Goal: Use online tool/utility: Utilize a website feature to perform a specific function

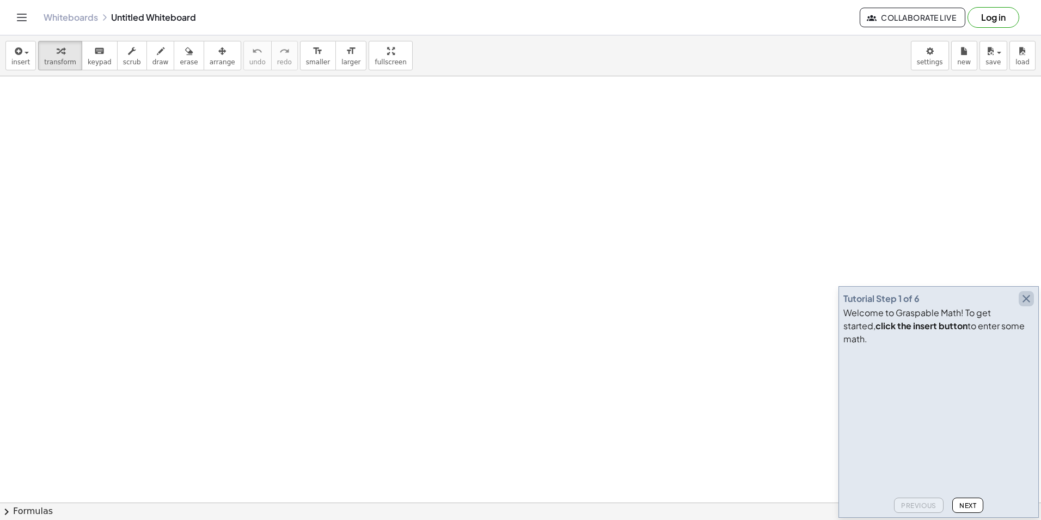
click at [1030, 305] on icon "button" at bounding box center [1026, 298] width 13 height 13
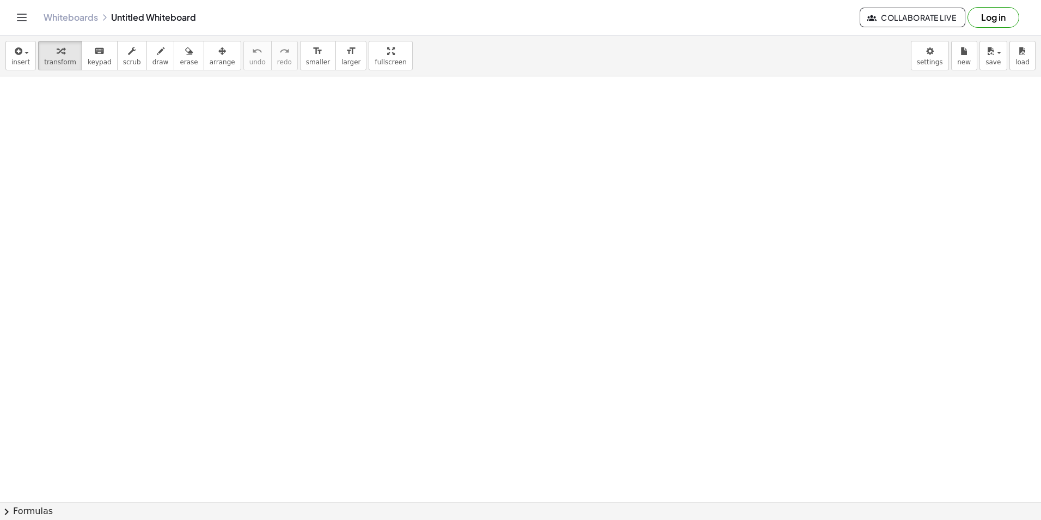
drag, startPoint x: 195, startPoint y: 174, endPoint x: 214, endPoint y: 178, distance: 18.8
click at [152, 62] on span "draw" at bounding box center [160, 62] width 16 height 8
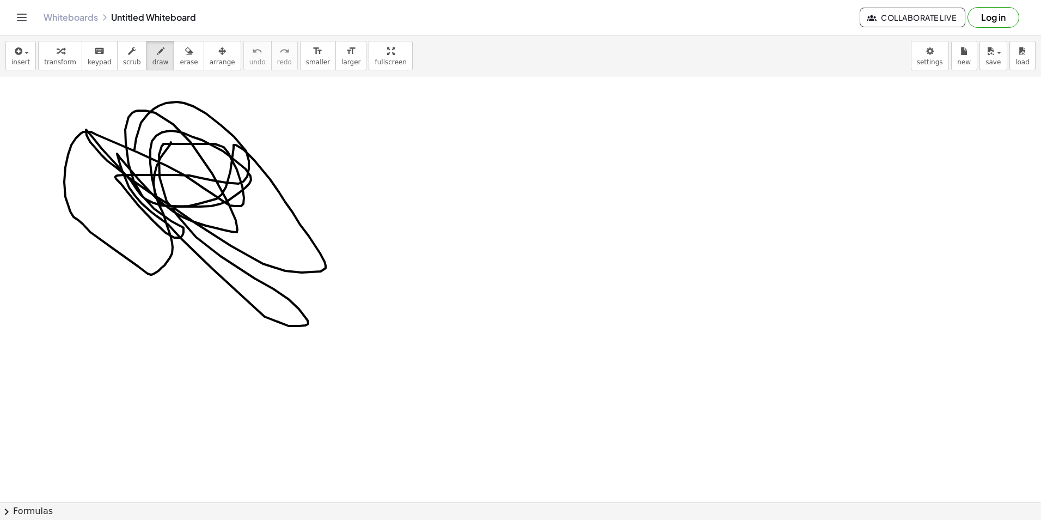
drag, startPoint x: 171, startPoint y: 142, endPoint x: 136, endPoint y: 187, distance: 57.0
click at [8, 508] on span "chevron_right" at bounding box center [6, 511] width 13 height 13
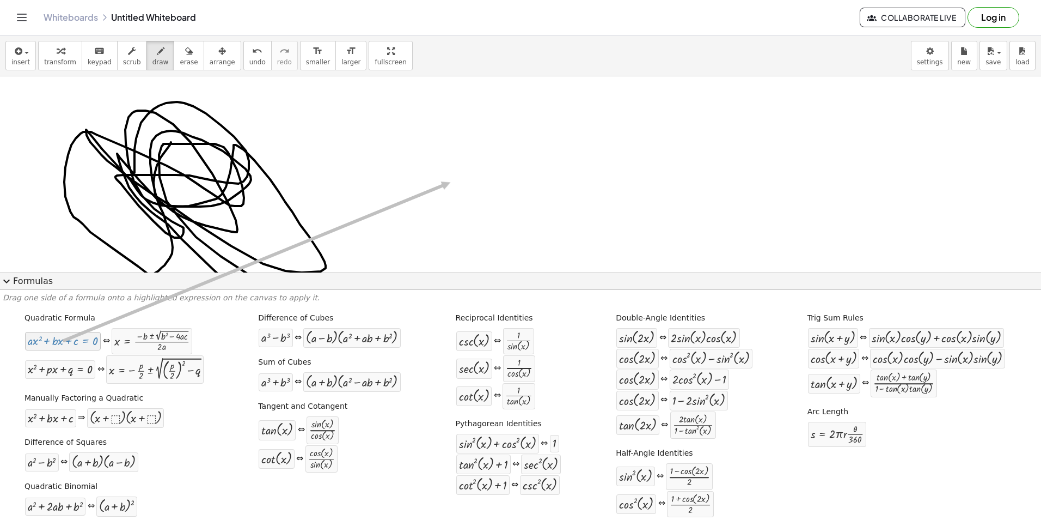
drag, startPoint x: 89, startPoint y: 345, endPoint x: 449, endPoint y: 182, distance: 394.6
click at [90, 336] on div at bounding box center [63, 340] width 70 height 13
click at [13, 282] on span "expand_more" at bounding box center [6, 280] width 13 height 13
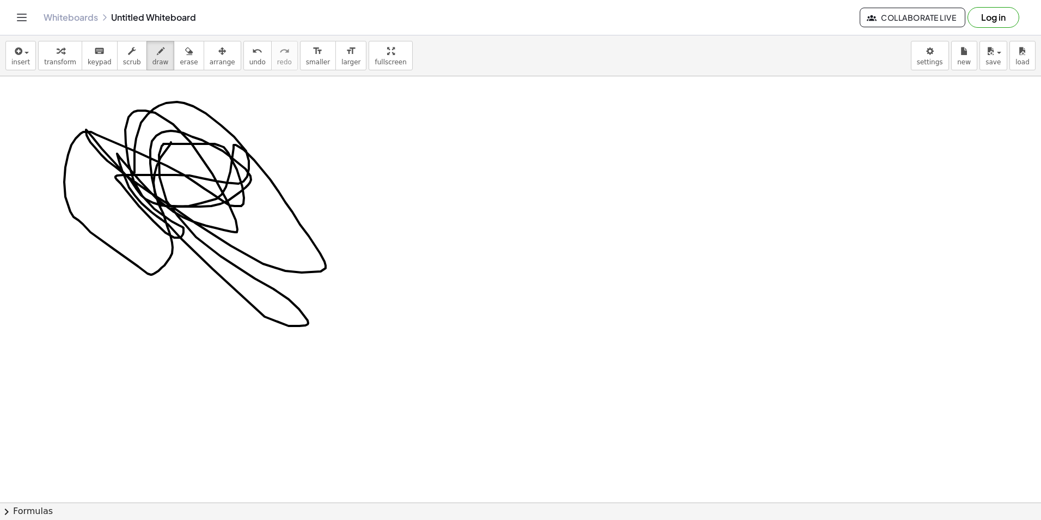
click at [30, 509] on button "chevron_right Formulas" at bounding box center [520, 510] width 1041 height 17
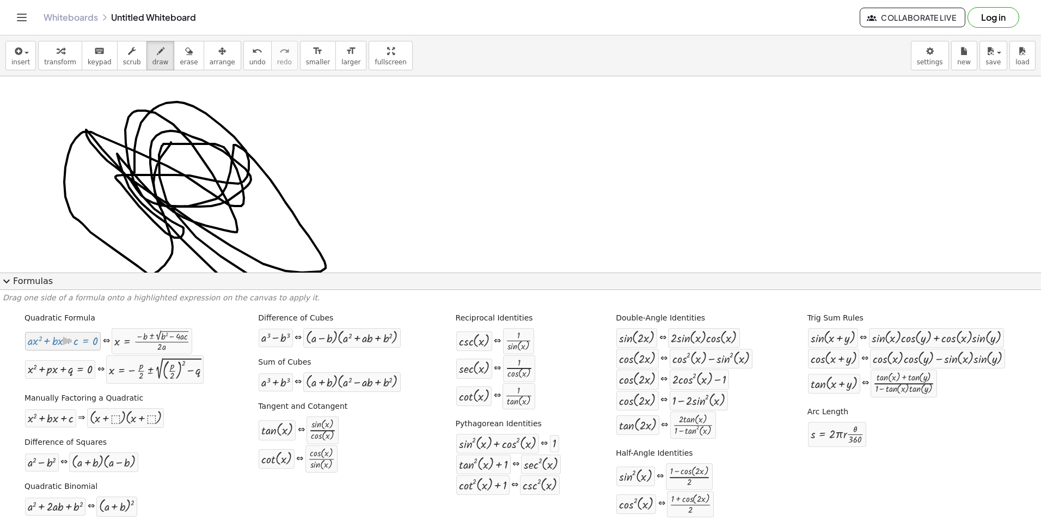
click at [58, 341] on div at bounding box center [63, 340] width 70 height 13
drag, startPoint x: 89, startPoint y: 342, endPoint x: 384, endPoint y: 117, distance: 371.4
drag, startPoint x: 72, startPoint y: 342, endPoint x: 426, endPoint y: 146, distance: 404.4
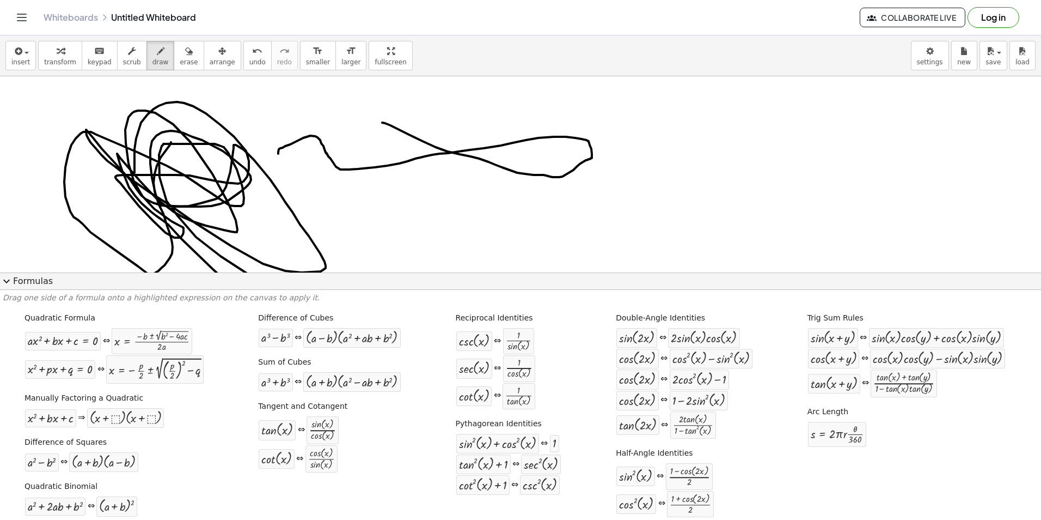
drag, startPoint x: 382, startPoint y: 123, endPoint x: 278, endPoint y: 154, distance: 108.5
click at [218, 48] on icon "button" at bounding box center [222, 51] width 8 height 13
drag, startPoint x: 631, startPoint y: 138, endPoint x: 774, endPoint y: 183, distance: 150.0
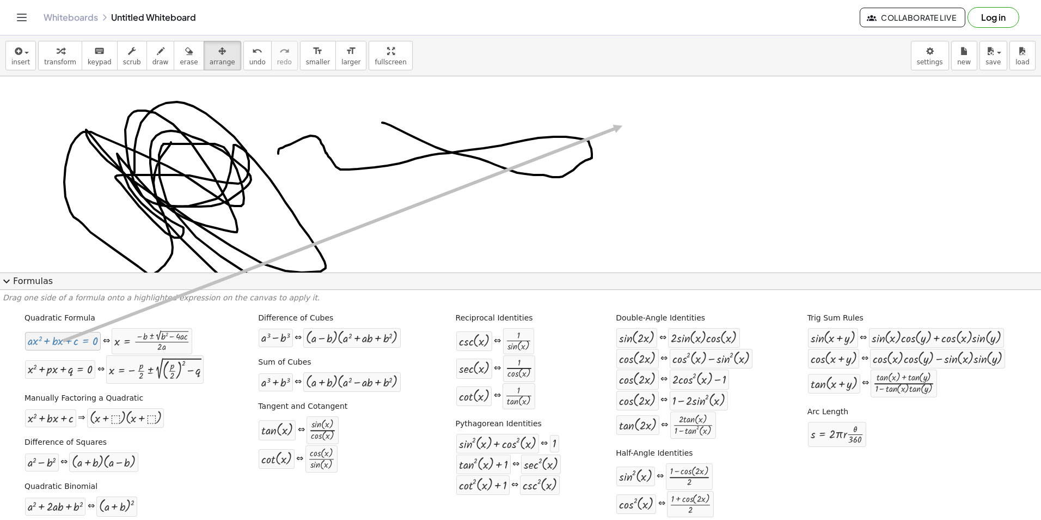
drag, startPoint x: 79, startPoint y: 337, endPoint x: 640, endPoint y: 126, distance: 599.9
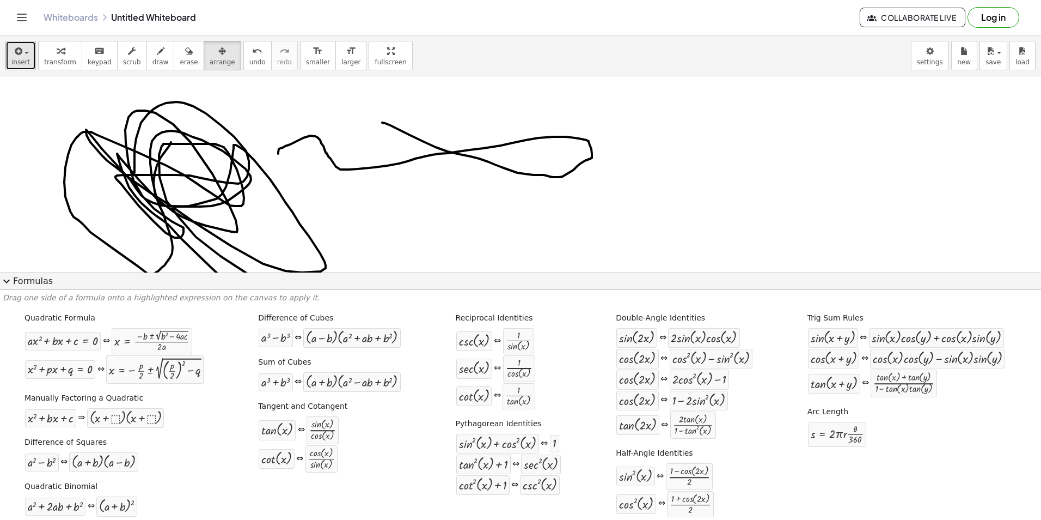
click at [16, 53] on icon "button" at bounding box center [18, 51] width 10 height 13
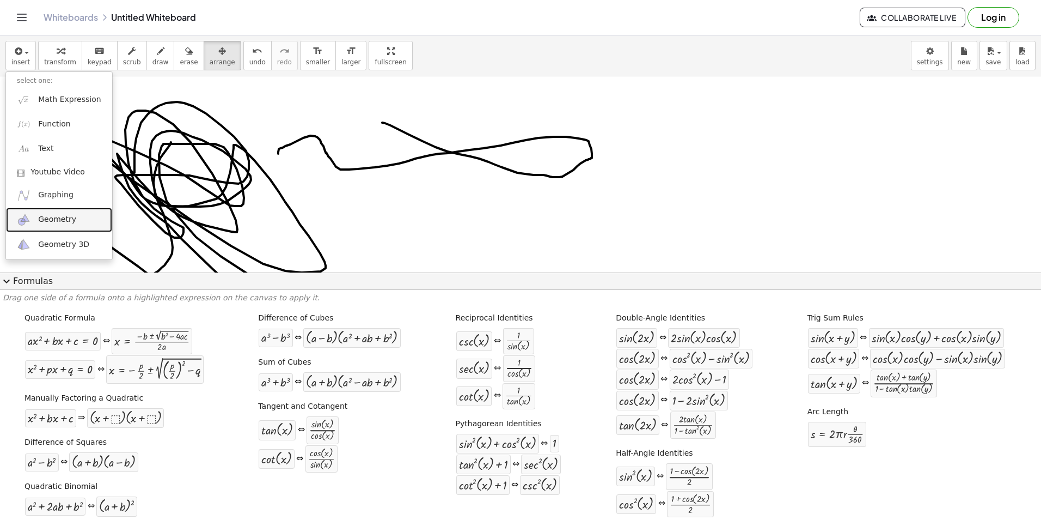
click at [75, 229] on link "Geometry" at bounding box center [59, 219] width 106 height 25
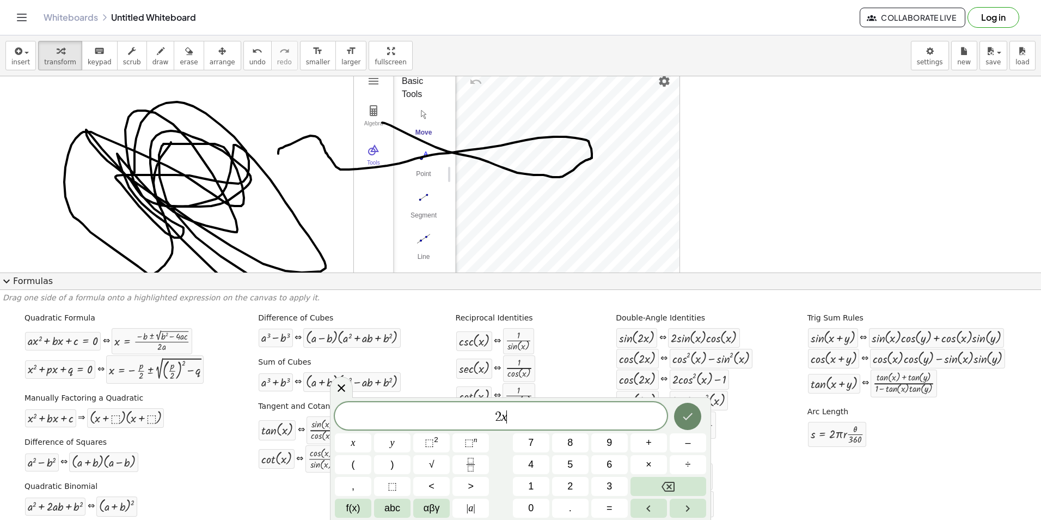
click at [685, 421] on icon "Done" at bounding box center [687, 416] width 13 height 13
